Goal: Transaction & Acquisition: Obtain resource

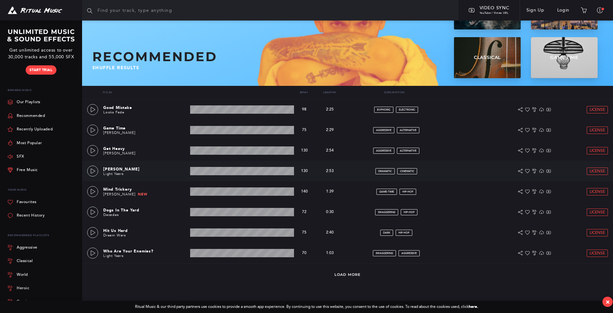
scroll to position [63, 0]
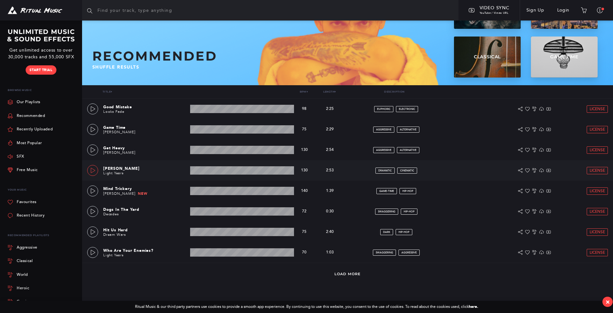
click at [92, 170] on icon at bounding box center [92, 170] width 5 height 5
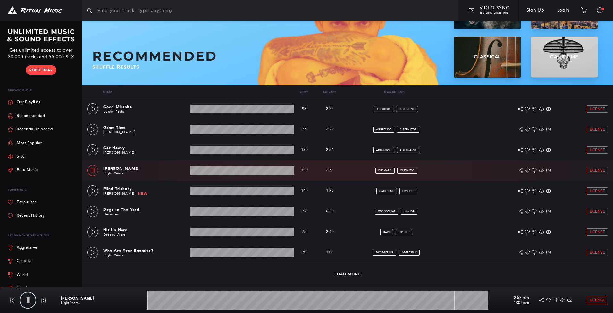
click at [92, 170] on icon at bounding box center [92, 170] width 5 height 5
type input "0.45"
click at [30, 104] on link "Our Playlists" at bounding box center [24, 102] width 33 height 13
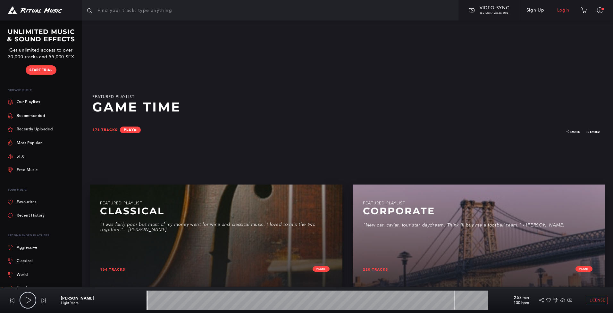
click at [558, 10] on link "Login" at bounding box center [563, 10] width 25 height 18
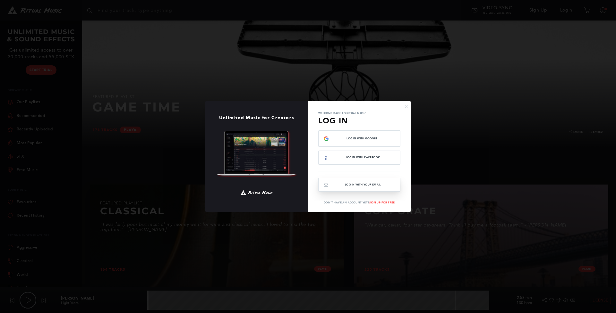
click at [360, 184] on button "Log In with your email" at bounding box center [359, 185] width 82 height 14
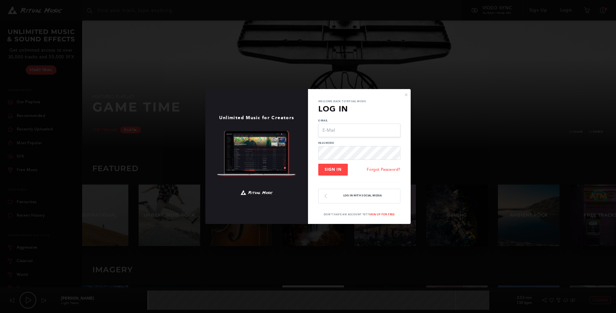
type input "[EMAIL_ADDRESS][DOMAIN_NAME]"
click at [336, 170] on span "Sign In" at bounding box center [332, 169] width 17 height 4
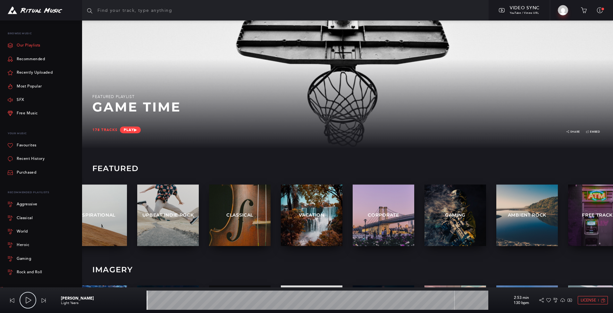
click at [35, 47] on link "Our Playlists" at bounding box center [24, 45] width 33 height 13
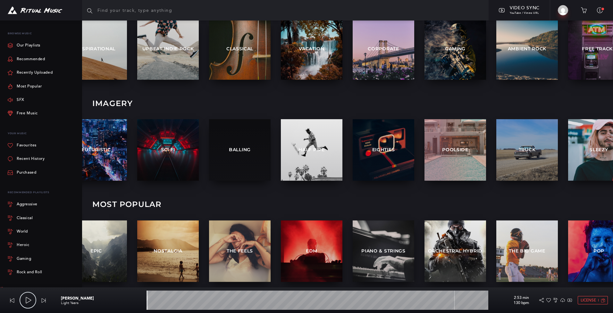
scroll to position [173, 0]
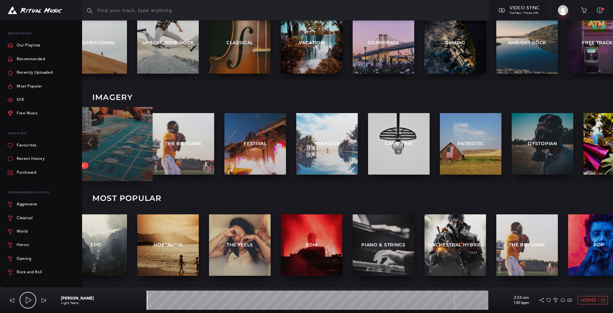
click at [103, 157] on div "Heist 101 tracks Play ▶︎" at bounding box center [90, 144] width 123 height 74
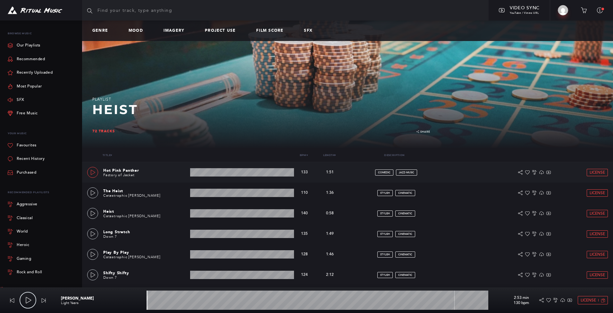
click at [96, 171] on link at bounding box center [92, 172] width 11 height 11
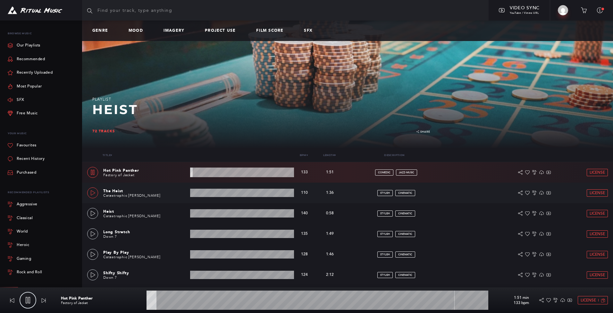
click at [93, 192] on icon at bounding box center [92, 192] width 5 height 5
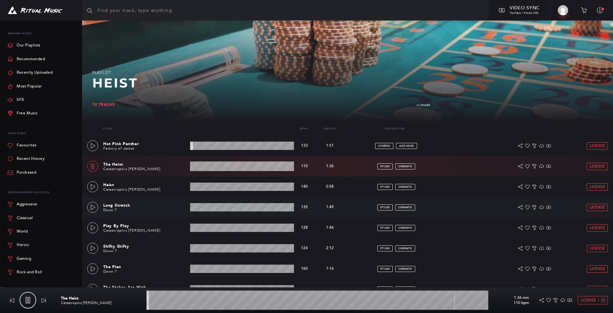
scroll to position [27, 0]
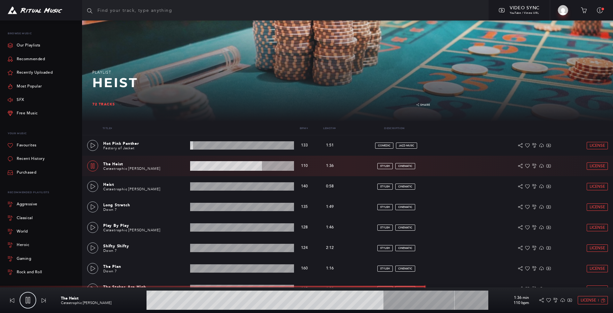
click at [462, 300] on wave at bounding box center [318, 300] width 342 height 19
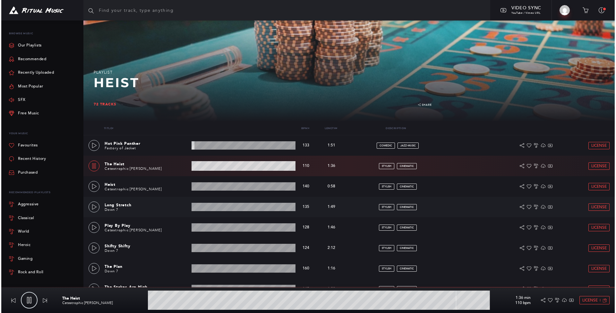
scroll to position [57, 0]
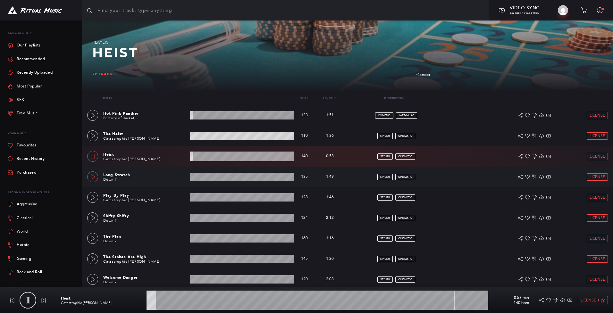
click at [94, 177] on icon at bounding box center [92, 176] width 5 height 5
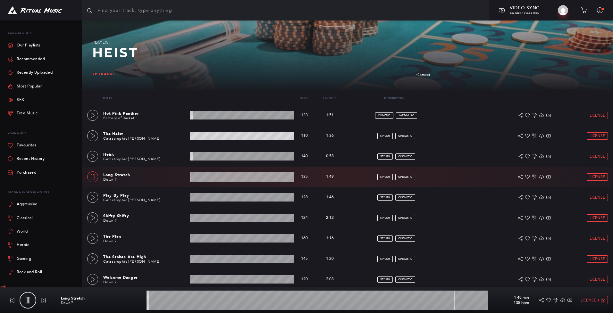
click at [187, 299] on wave at bounding box center [318, 300] width 342 height 19
click at [92, 136] on icon at bounding box center [92, 135] width 5 height 5
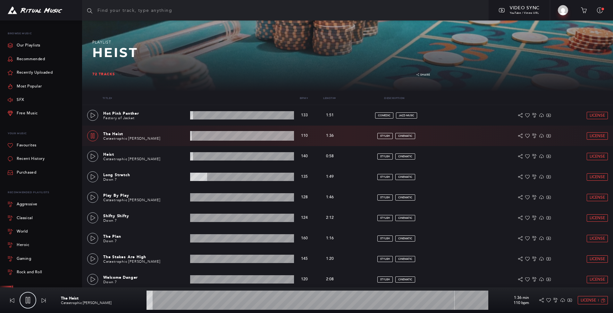
click at [24, 300] on link at bounding box center [28, 300] width 17 height 17
type input "2.05"
click at [600, 138] on span "License" at bounding box center [597, 136] width 15 height 4
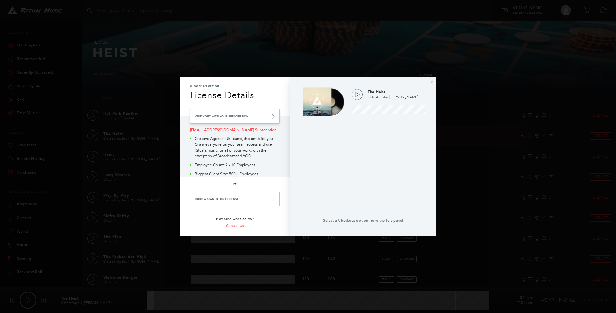
click at [231, 115] on link "Checkout with your Subscription" at bounding box center [235, 116] width 90 height 15
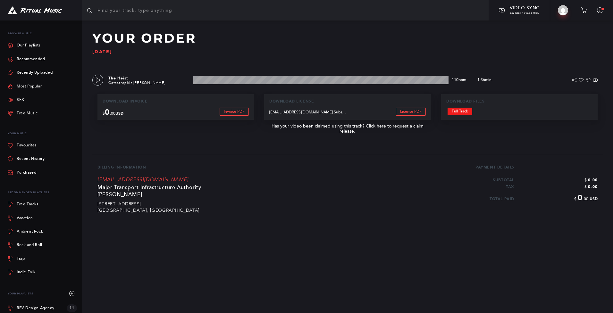
click at [459, 110] on link "Full Track" at bounding box center [460, 112] width 25 height 8
